Goal: Navigation & Orientation: Find specific page/section

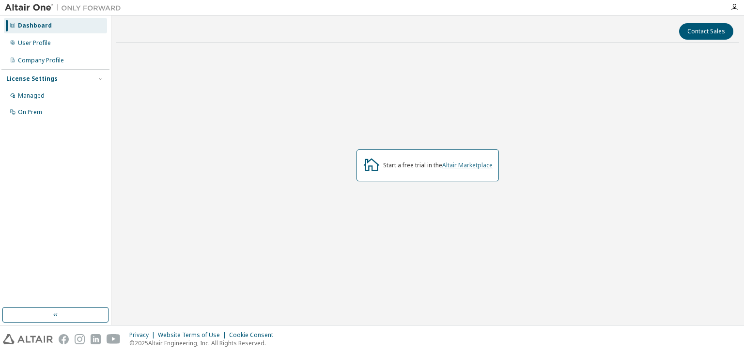
click at [467, 167] on link "Altair Marketplace" at bounding box center [467, 165] width 50 height 8
